Goal: Task Accomplishment & Management: Use online tool/utility

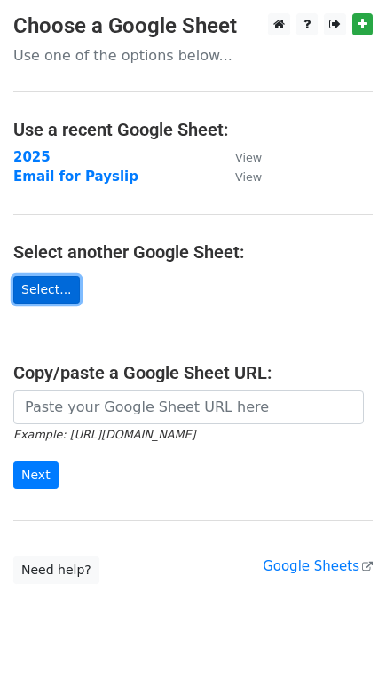
click at [51, 289] on link "Select..." at bounding box center [46, 290] width 67 height 28
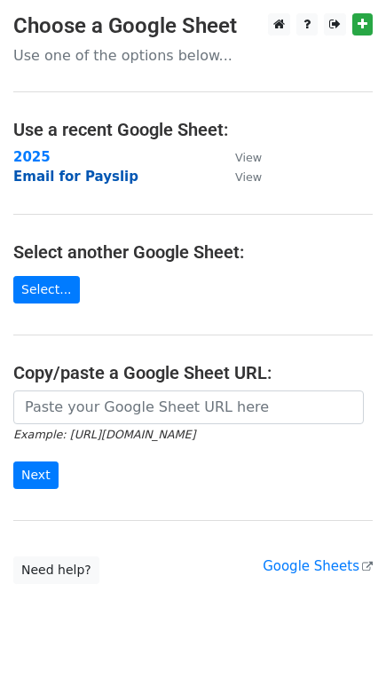
click at [98, 178] on strong "Email for Payslip" at bounding box center [75, 177] width 125 height 16
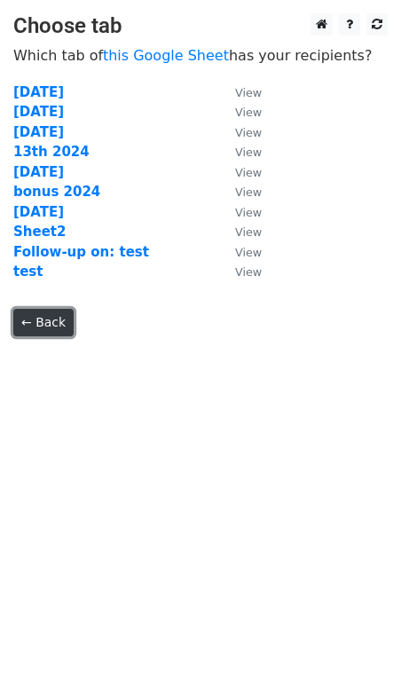
click at [48, 327] on link "← Back" at bounding box center [43, 323] width 60 height 28
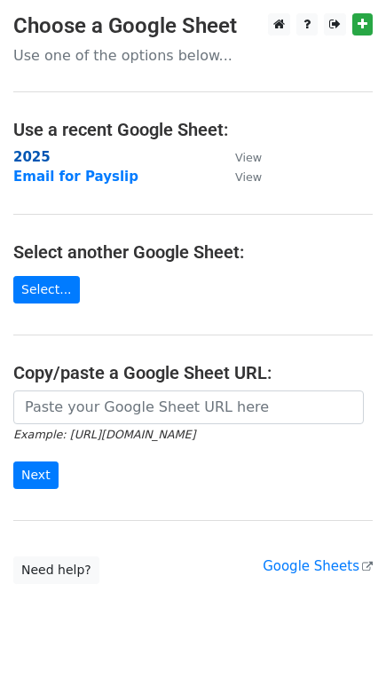
click at [34, 152] on strong "2025" at bounding box center [31, 157] width 37 height 16
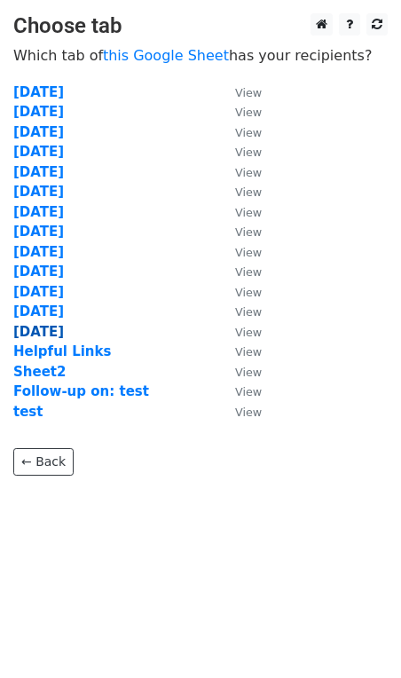
click at [63, 329] on strong "[DATE]" at bounding box center [38, 332] width 51 height 16
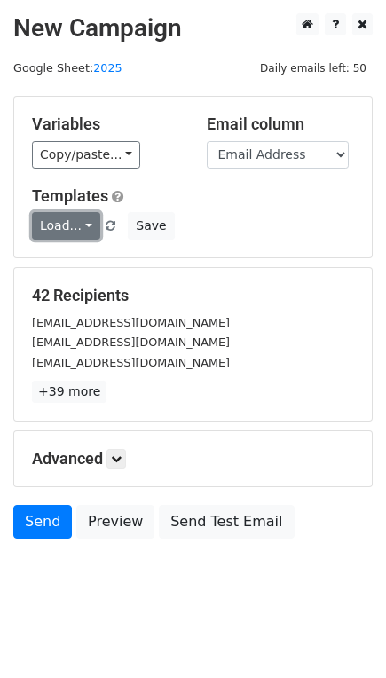
click at [79, 222] on link "Load..." at bounding box center [66, 226] width 68 height 28
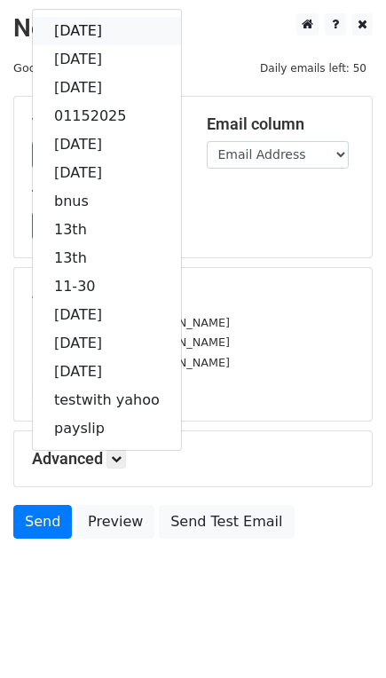
click at [115, 21] on link "[DATE]" at bounding box center [107, 31] width 148 height 28
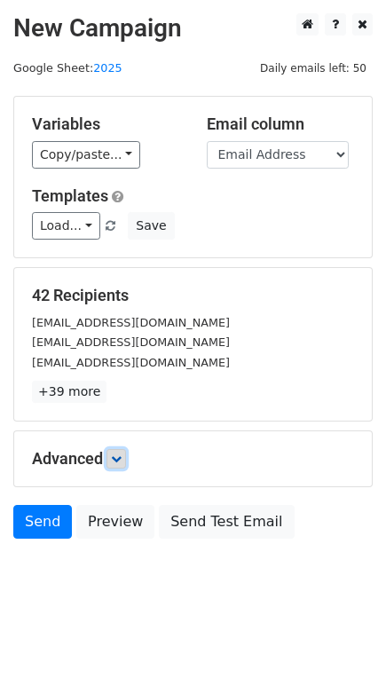
click at [117, 457] on icon at bounding box center [116, 459] width 11 height 11
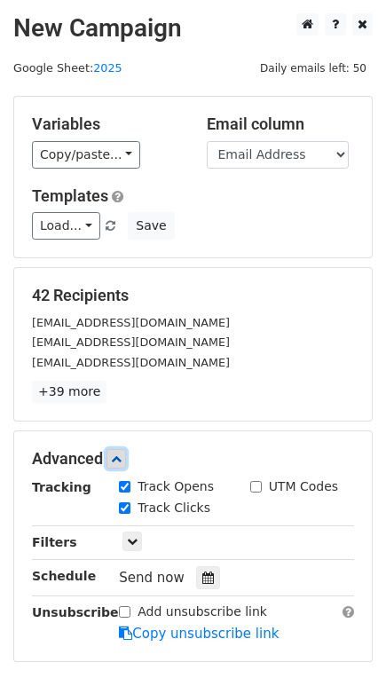
click at [117, 457] on icon at bounding box center [116, 459] width 11 height 11
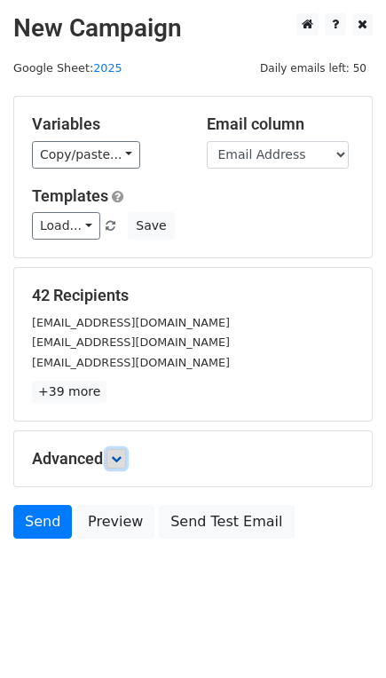
scroll to position [12, 0]
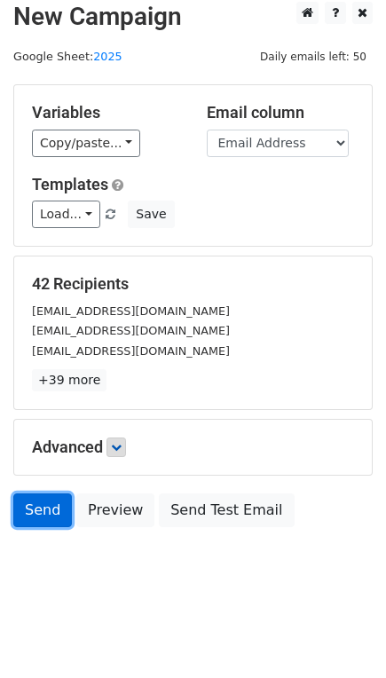
click at [56, 508] on link "Send" at bounding box center [42, 511] width 59 height 34
